Goal: Task Accomplishment & Management: Manage account settings

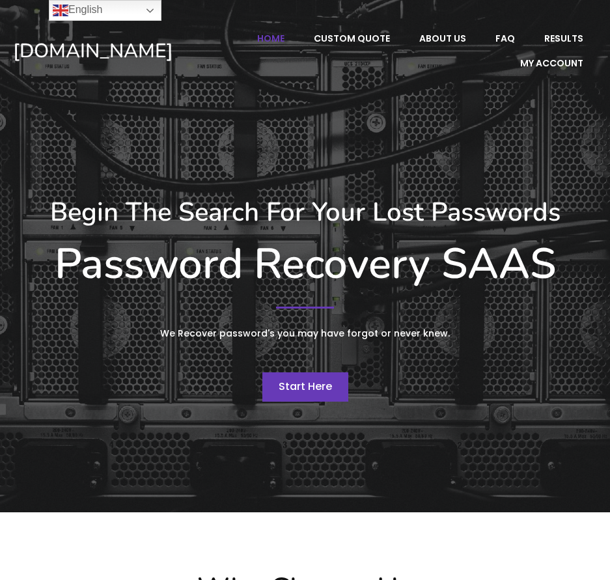
click at [320, 384] on span "Start Here" at bounding box center [305, 386] width 53 height 15
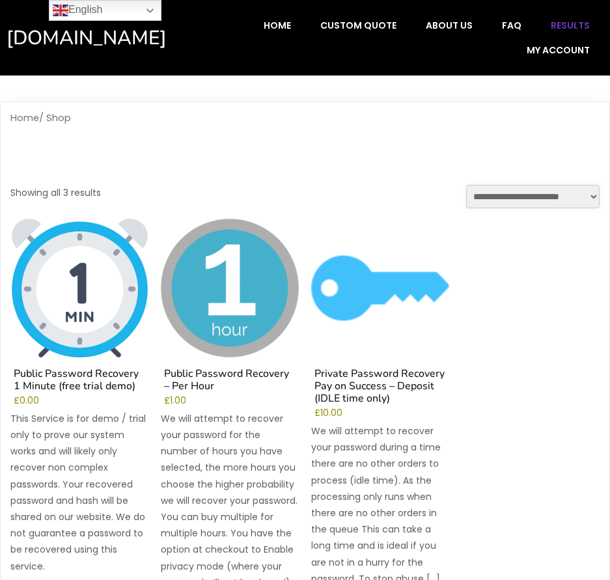
click at [567, 24] on span "Results" at bounding box center [570, 26] width 39 height 12
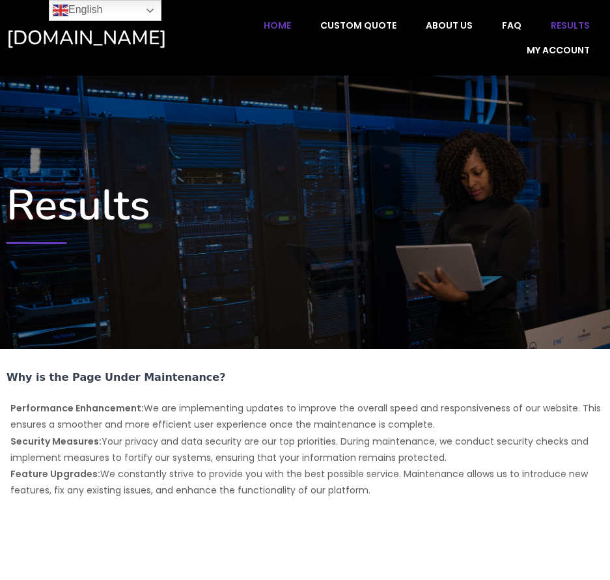
click at [277, 27] on span "Home" at bounding box center [277, 26] width 27 height 12
click at [290, 23] on span "Home" at bounding box center [277, 26] width 27 height 12
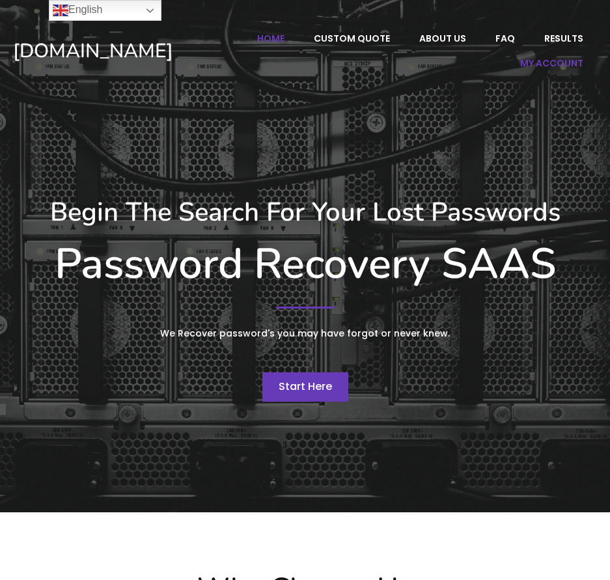
click at [546, 62] on span "My account" at bounding box center [551, 63] width 63 height 12
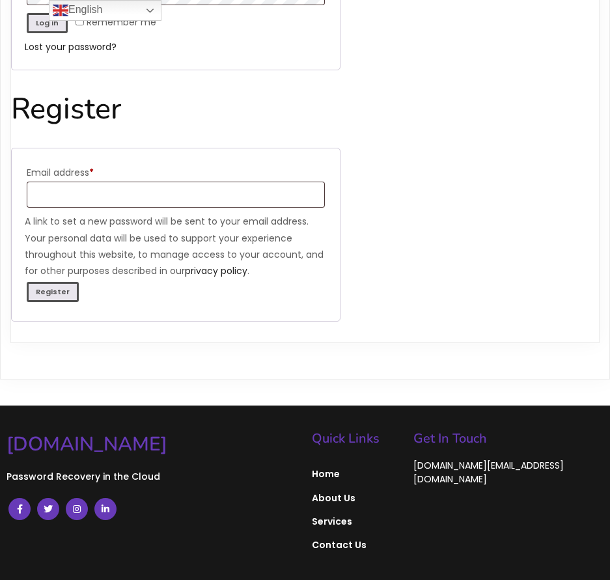
scroll to position [351, 0]
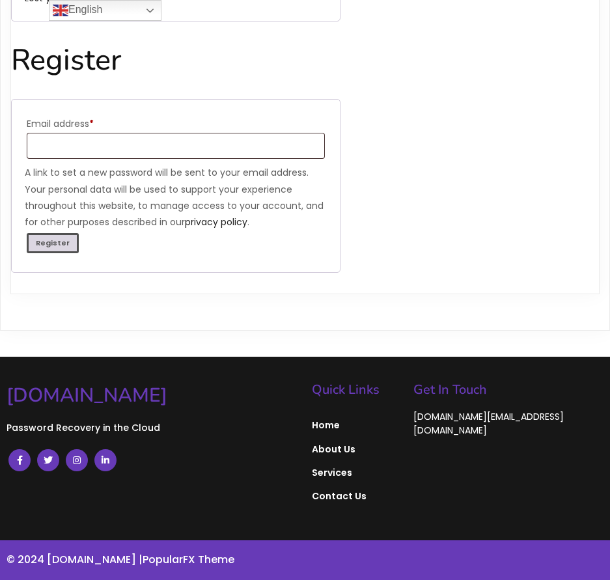
click at [47, 244] on button "Register" at bounding box center [53, 243] width 52 height 20
click at [104, 145] on input "Email address * Required" at bounding box center [176, 146] width 298 height 26
type input "**********"
click at [54, 247] on button "Register" at bounding box center [53, 243] width 52 height 20
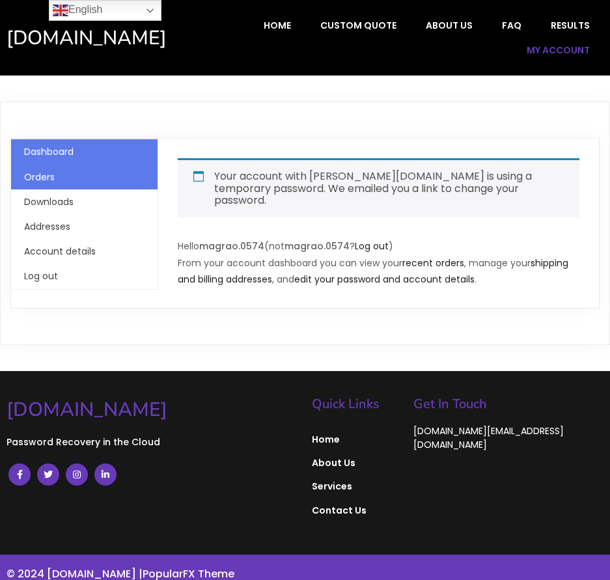
click at [47, 175] on link "Orders" at bounding box center [39, 177] width 31 height 13
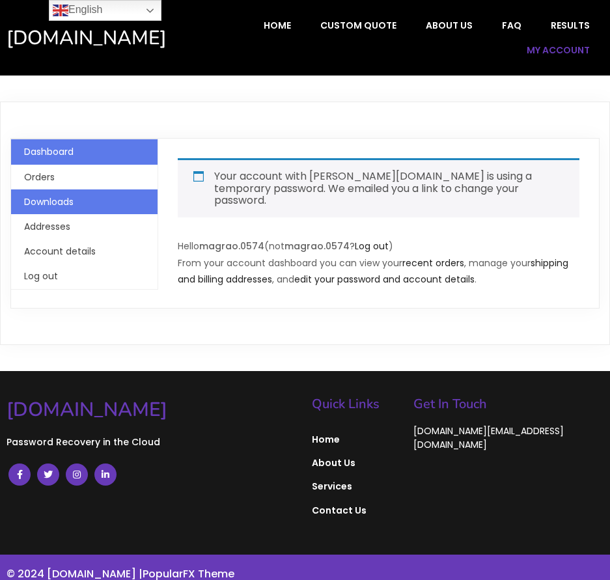
click at [40, 202] on link "Downloads" at bounding box center [48, 201] width 49 height 13
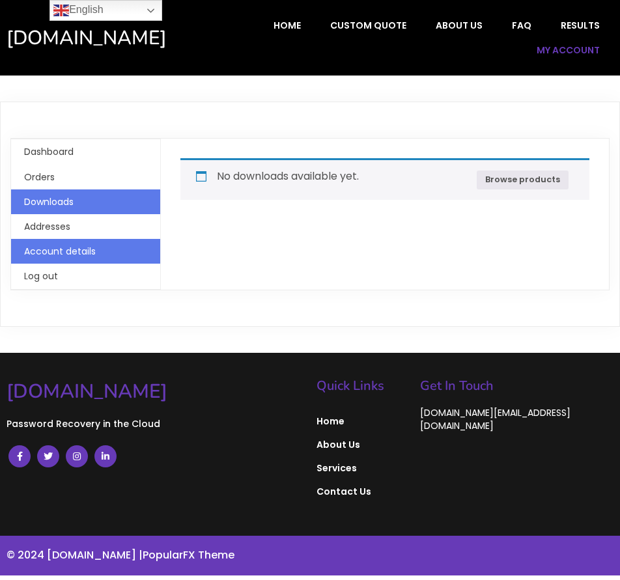
click at [61, 253] on link "Account details" at bounding box center [60, 251] width 72 height 13
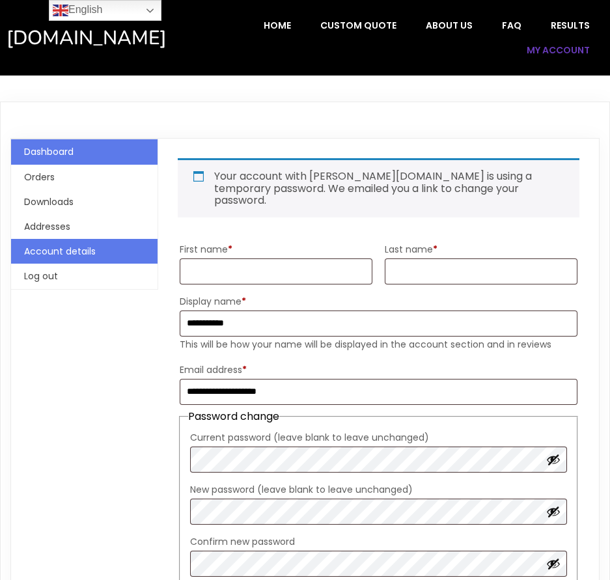
click at [40, 156] on link "Dashboard" at bounding box center [48, 151] width 49 height 13
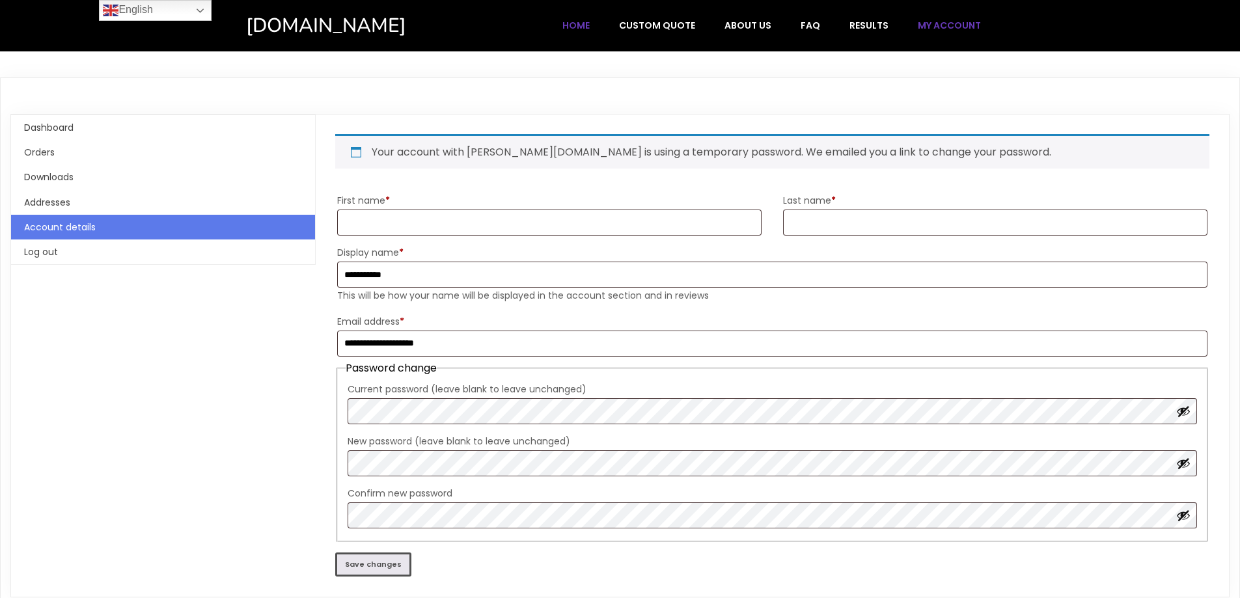
click at [581, 23] on span "Home" at bounding box center [575, 26] width 27 height 12
